Goal: Information Seeking & Learning: Learn about a topic

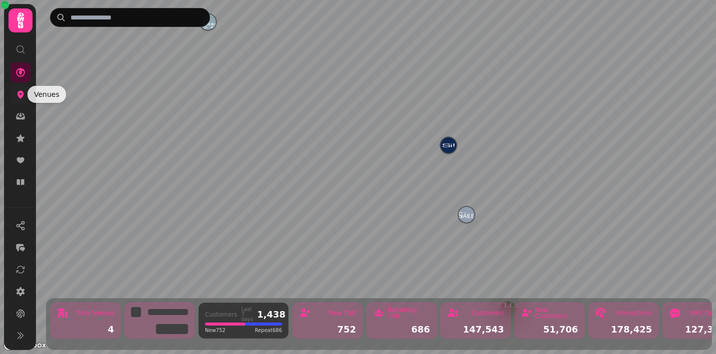
click at [20, 93] on icon at bounding box center [20, 94] width 10 height 10
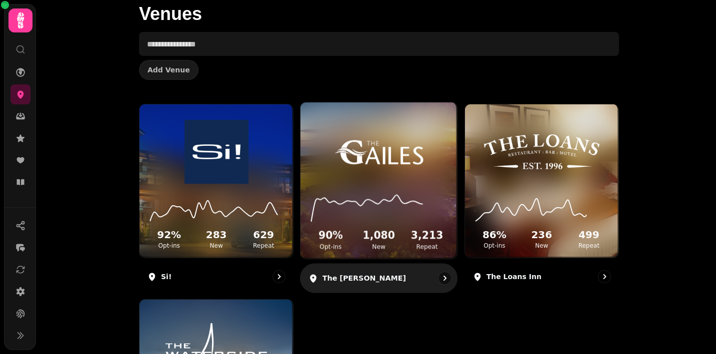
scroll to position [61, 0]
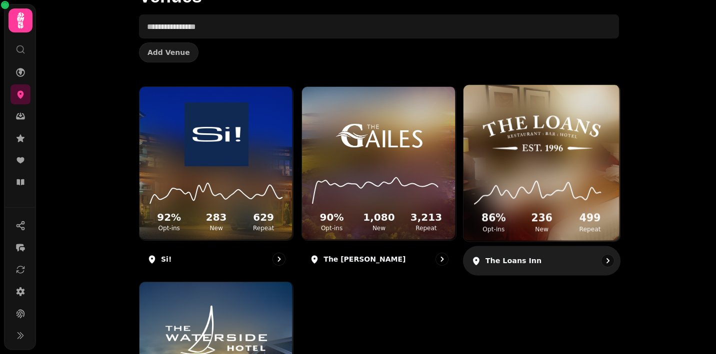
click at [528, 145] on img at bounding box center [541, 133] width 117 height 65
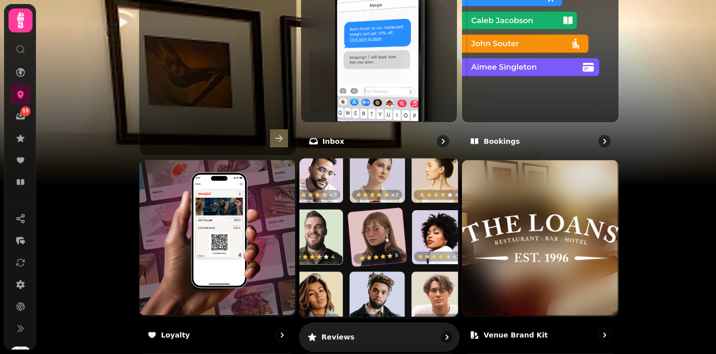
scroll to position [401, 0]
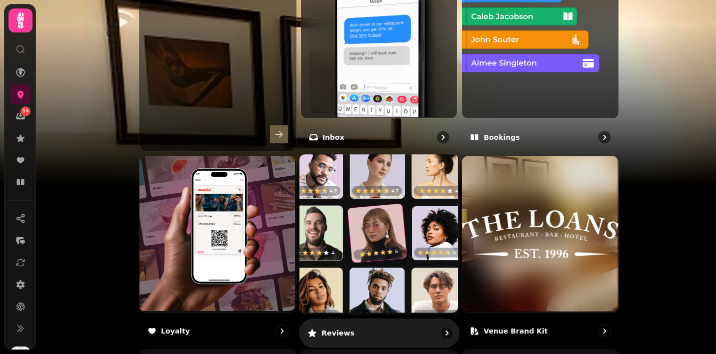
click at [373, 255] on img at bounding box center [377, 232] width 159 height 159
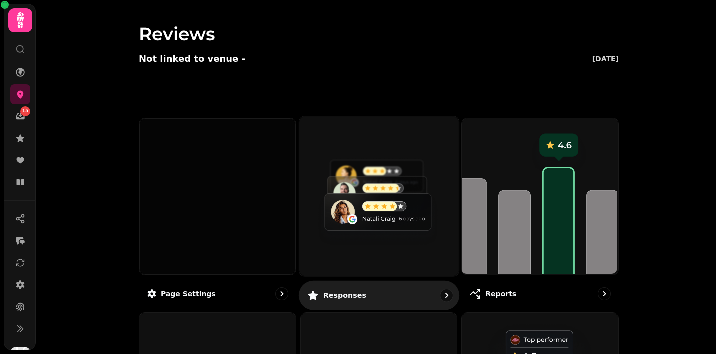
click at [363, 198] on img at bounding box center [377, 194] width 159 height 159
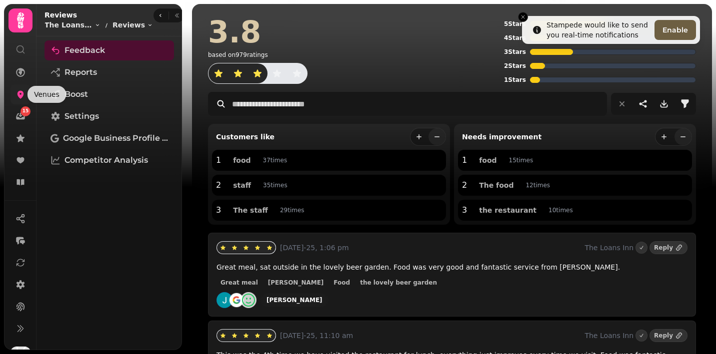
click at [17, 89] on icon at bounding box center [20, 94] width 10 height 10
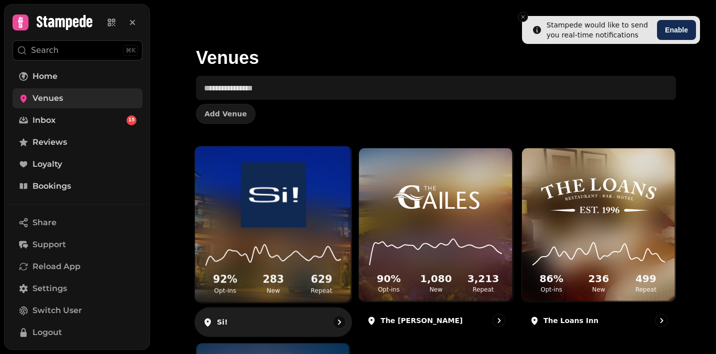
click at [272, 192] on img at bounding box center [272, 194] width 117 height 65
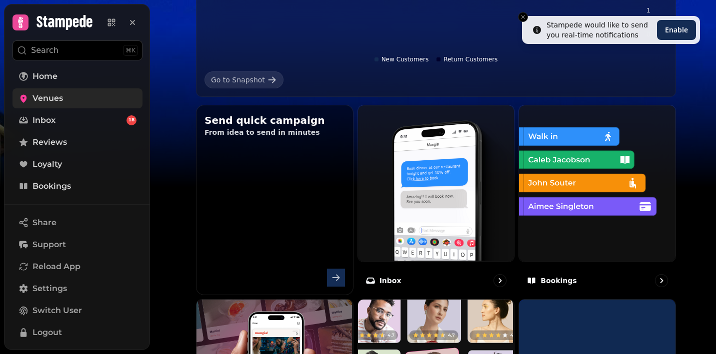
scroll to position [378, 0]
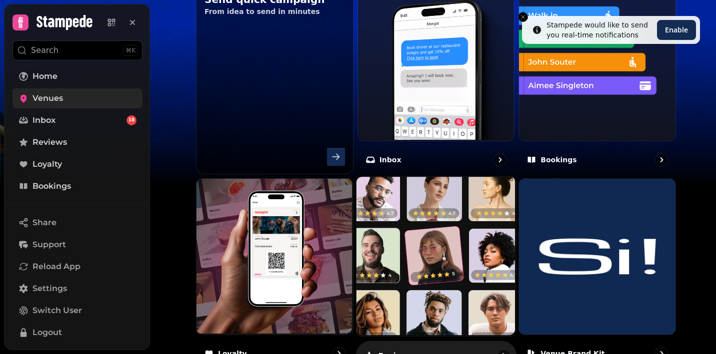
click at [435, 256] on img at bounding box center [434, 255] width 159 height 159
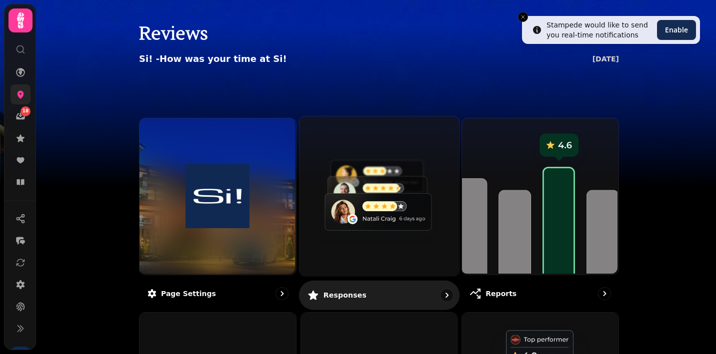
click at [386, 184] on img at bounding box center [377, 194] width 159 height 159
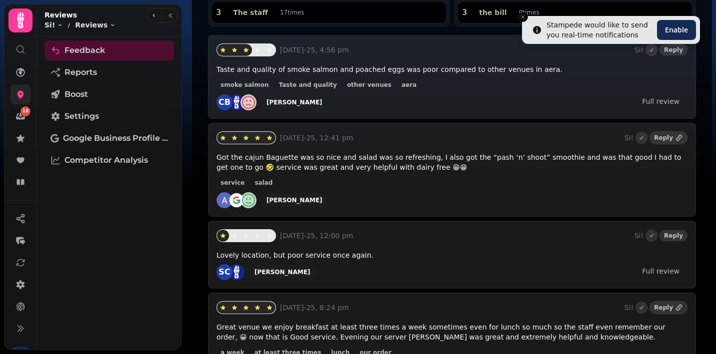
scroll to position [277, 0]
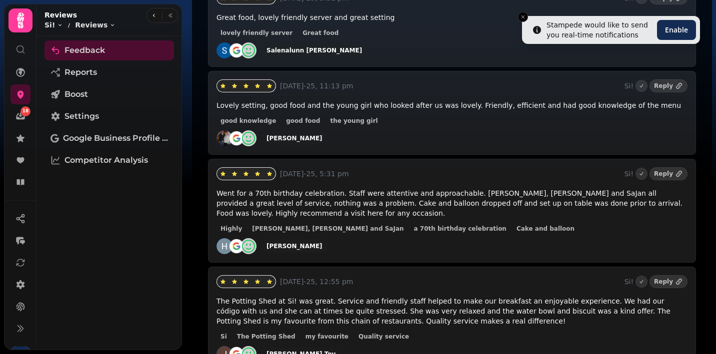
scroll to position [921, 0]
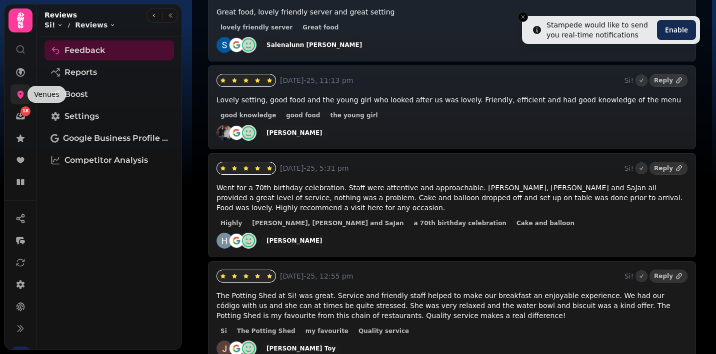
click at [20, 93] on icon at bounding box center [20, 94] width 10 height 10
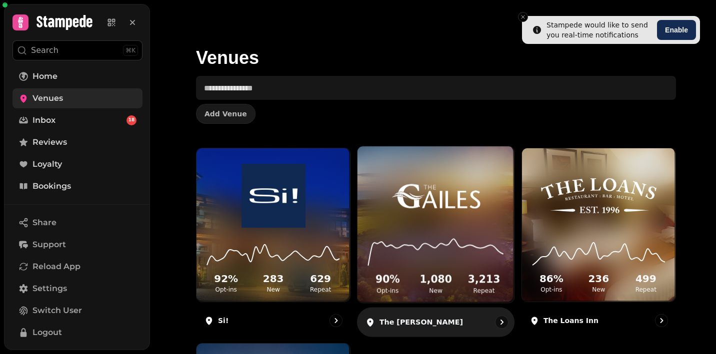
click at [436, 166] on img at bounding box center [435, 194] width 117 height 65
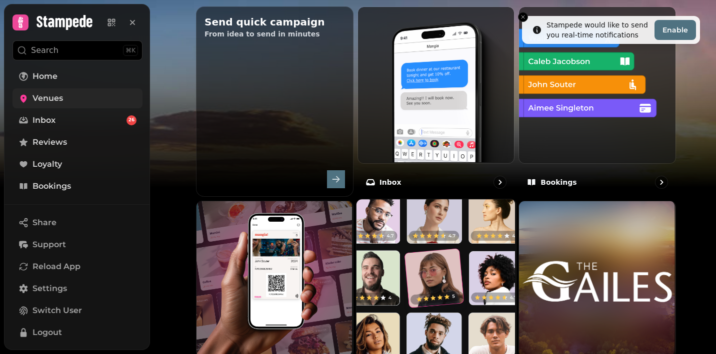
scroll to position [364, 0]
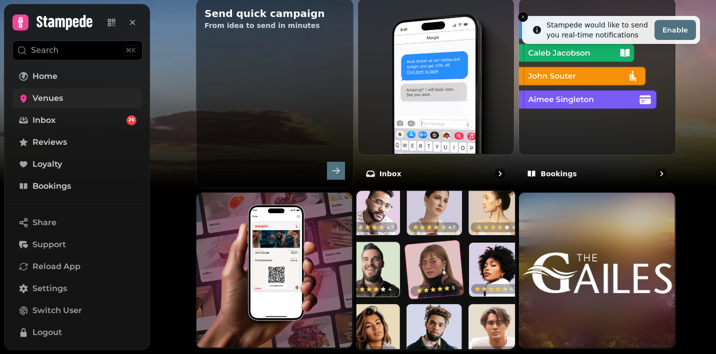
click at [395, 256] on img at bounding box center [434, 269] width 159 height 159
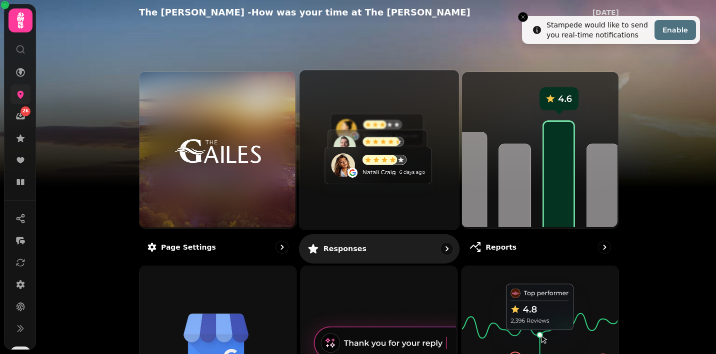
scroll to position [49, 0]
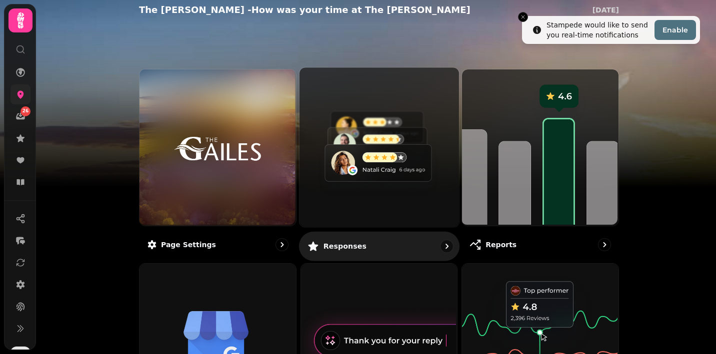
click at [387, 184] on img at bounding box center [377, 145] width 159 height 159
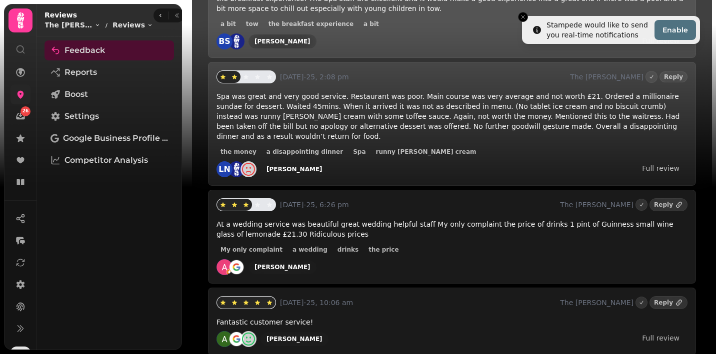
scroll to position [1173, 0]
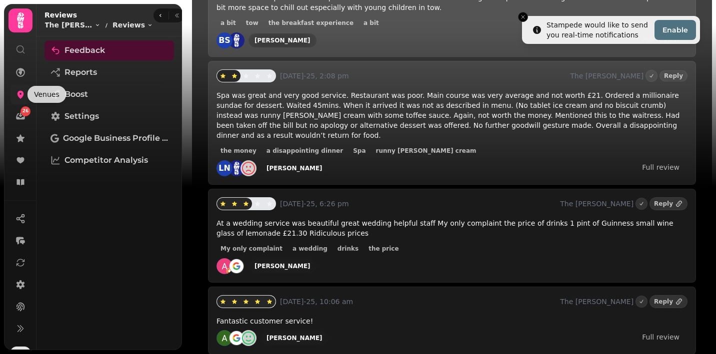
click at [14, 93] on link at bounding box center [20, 94] width 20 height 20
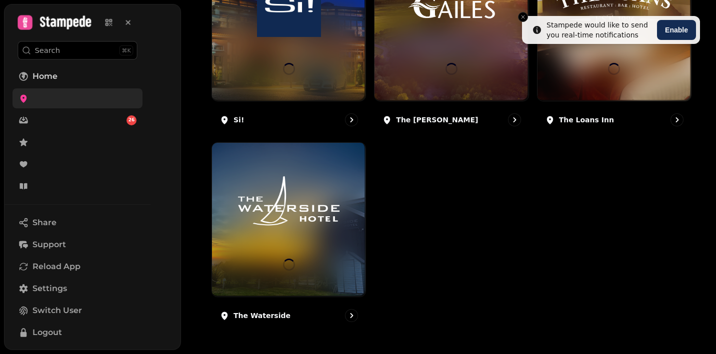
scroll to position [200, 0]
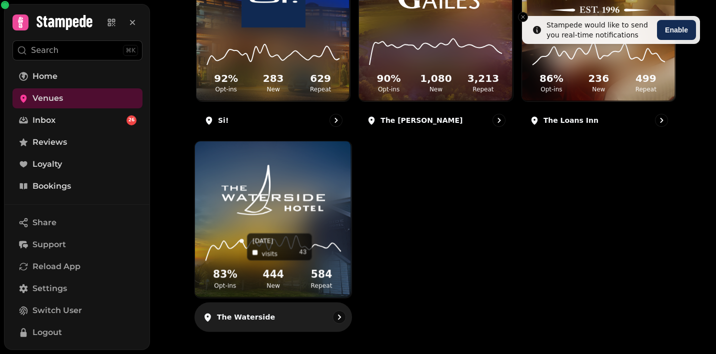
click at [243, 247] on icon at bounding box center [273, 247] width 140 height 32
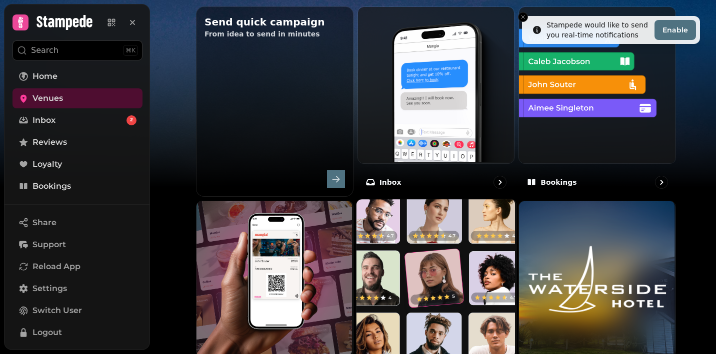
scroll to position [358, 0]
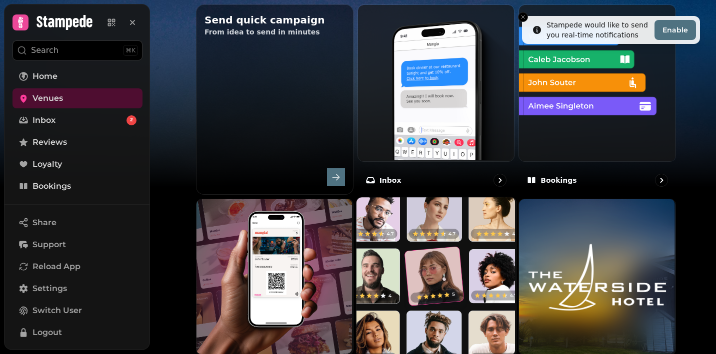
click at [404, 238] on img at bounding box center [434, 275] width 159 height 159
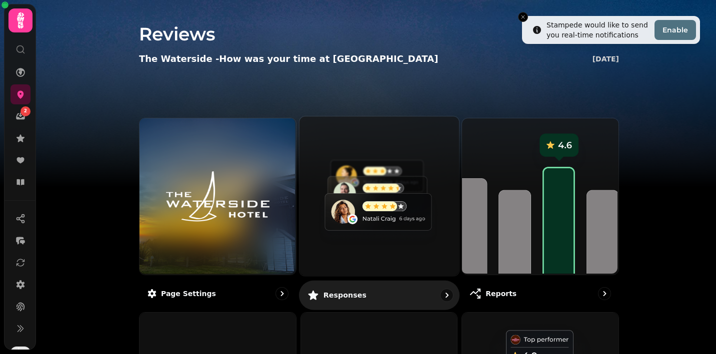
click at [386, 185] on img at bounding box center [377, 194] width 159 height 159
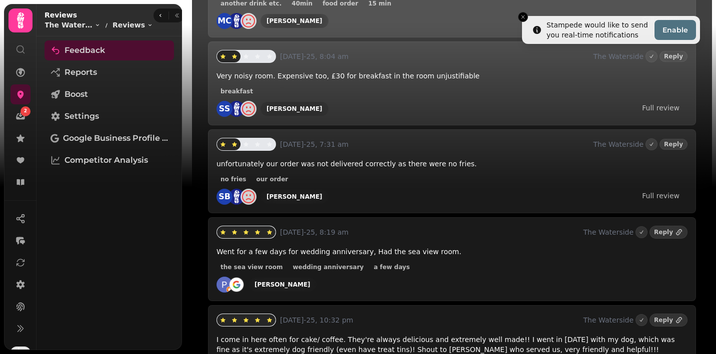
scroll to position [1716, 0]
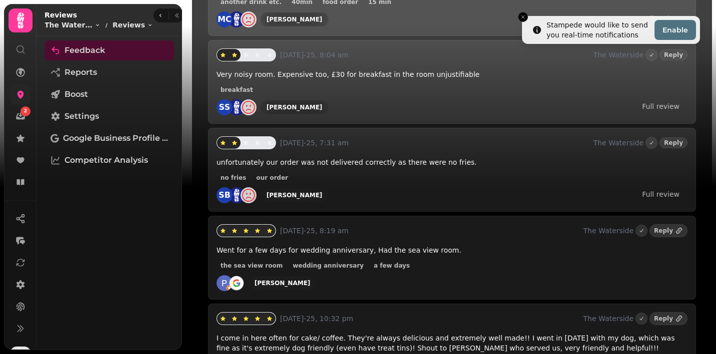
click at [20, 84] on link at bounding box center [20, 94] width 20 height 20
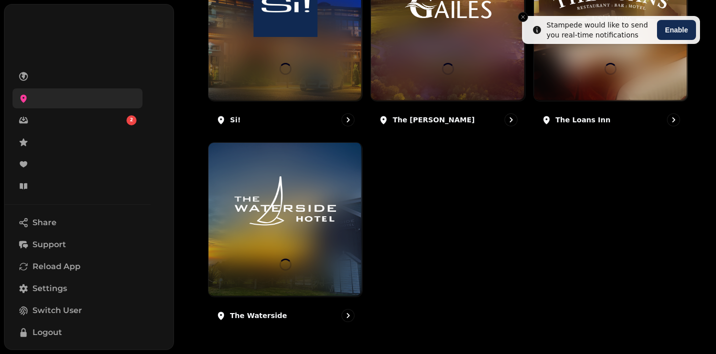
scroll to position [200, 0]
